Goal: Task Accomplishment & Management: Use online tool/utility

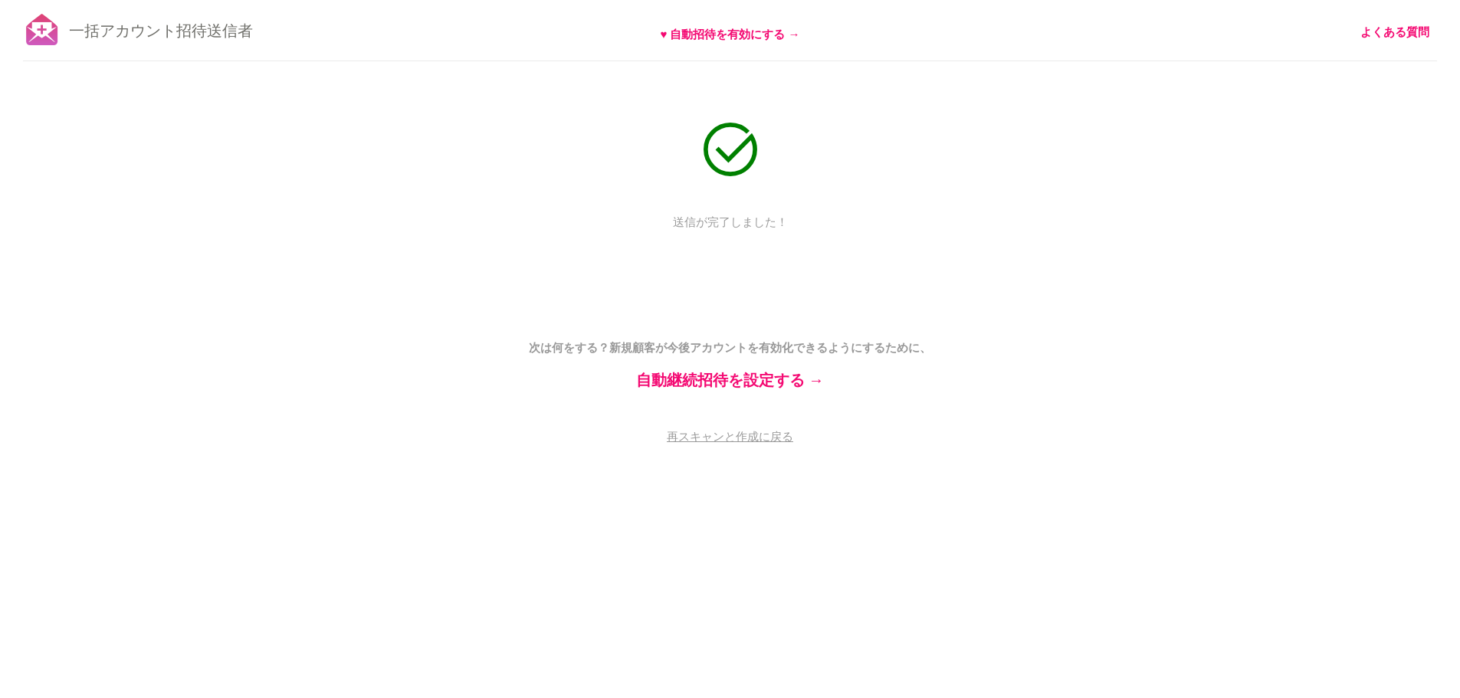
click at [1023, 197] on div "一括アカウント招待送信者 ♥ 自動招待を有効にする → よくある質問 送信が完了しました！ 送信を一時停止 （これには最大30分かかる場合があります） 次は何…" at bounding box center [730, 268] width 1460 height 537
click at [764, 437] on font "再スキャンと作成に戻る" at bounding box center [730, 438] width 126 height 18
